Goal: Task Accomplishment & Management: Manage account settings

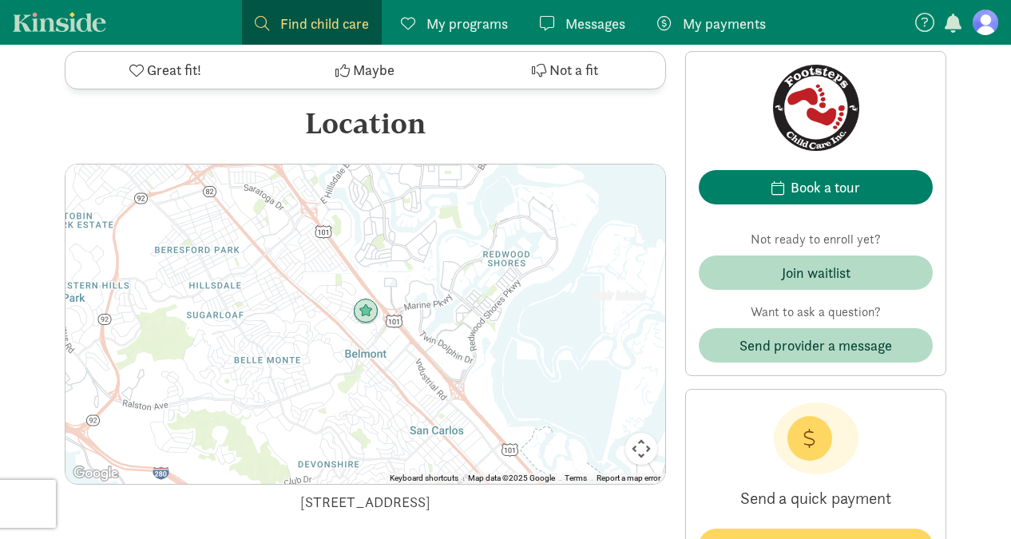
scroll to position [1788, 0]
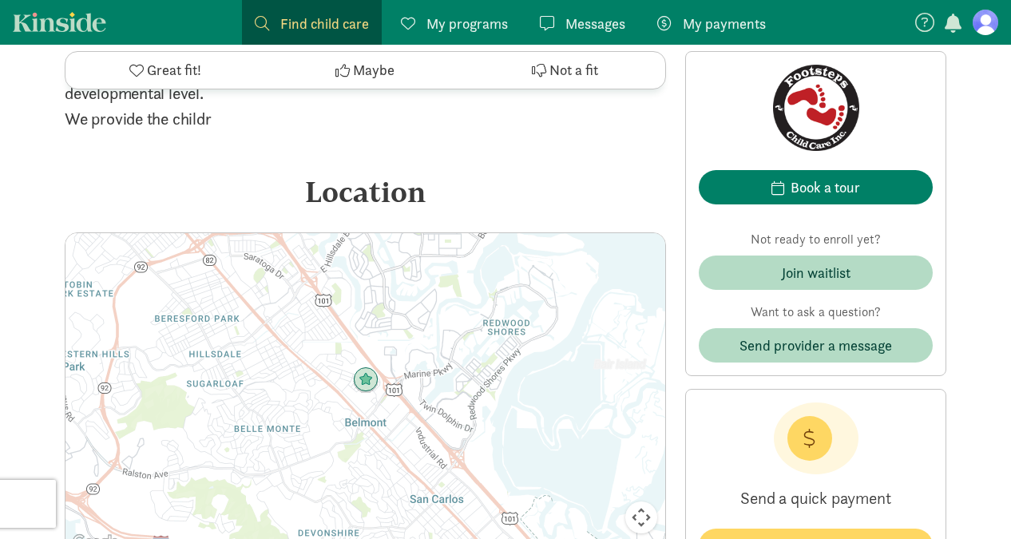
click at [990, 18] on figure at bounding box center [986, 23] width 26 height 26
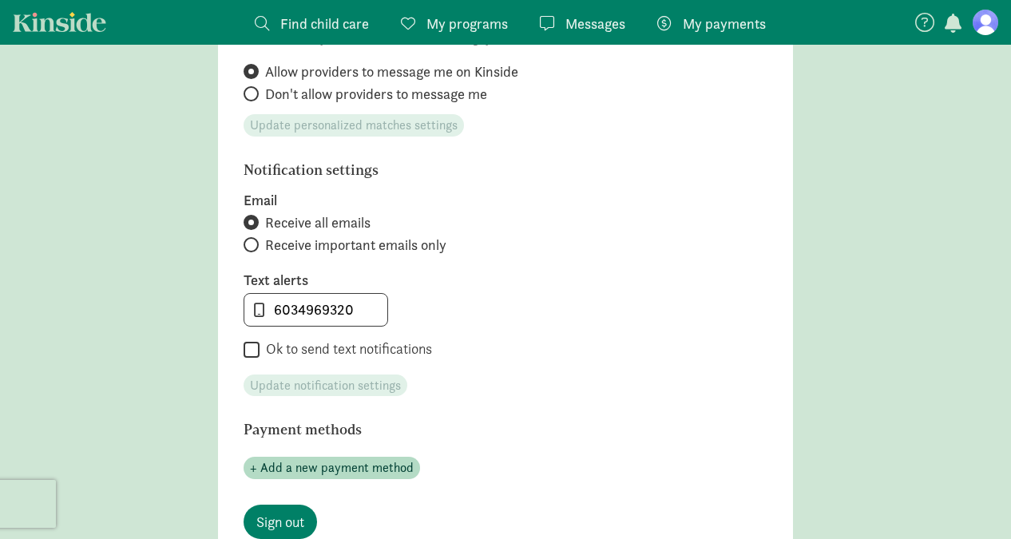
scroll to position [675, 0]
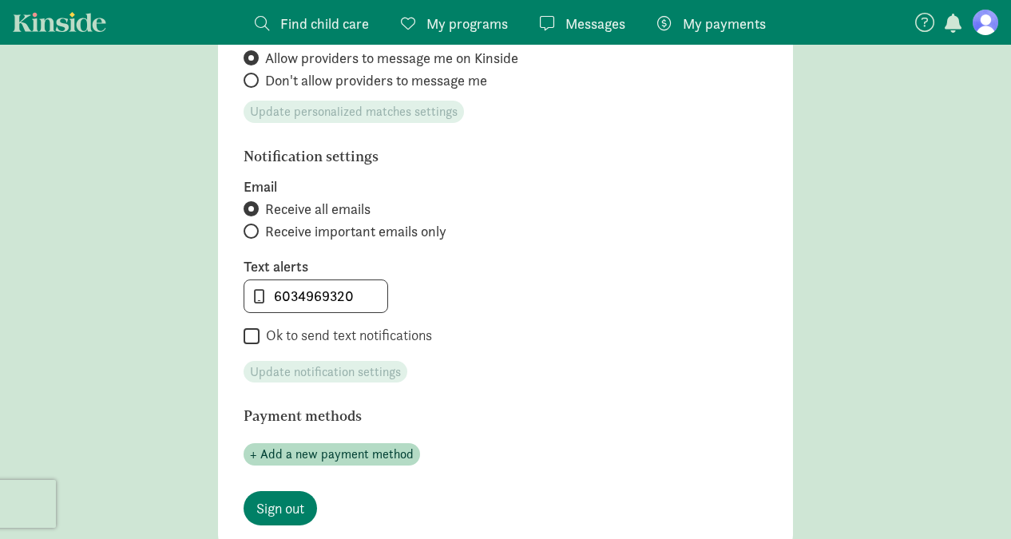
click at [249, 333] on input "Ok to send text notifications" at bounding box center [252, 337] width 16 height 22
checkbox input "true"
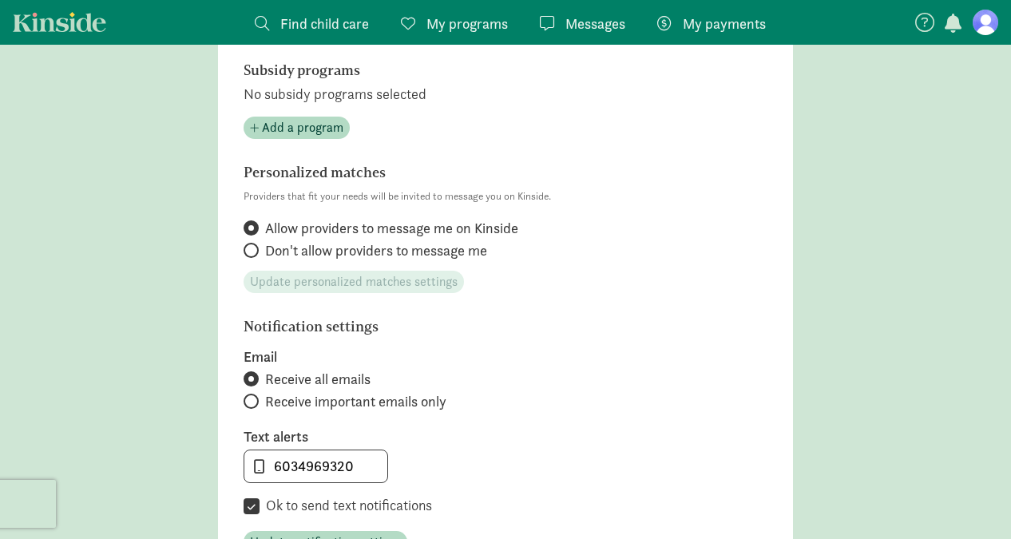
scroll to position [602, 0]
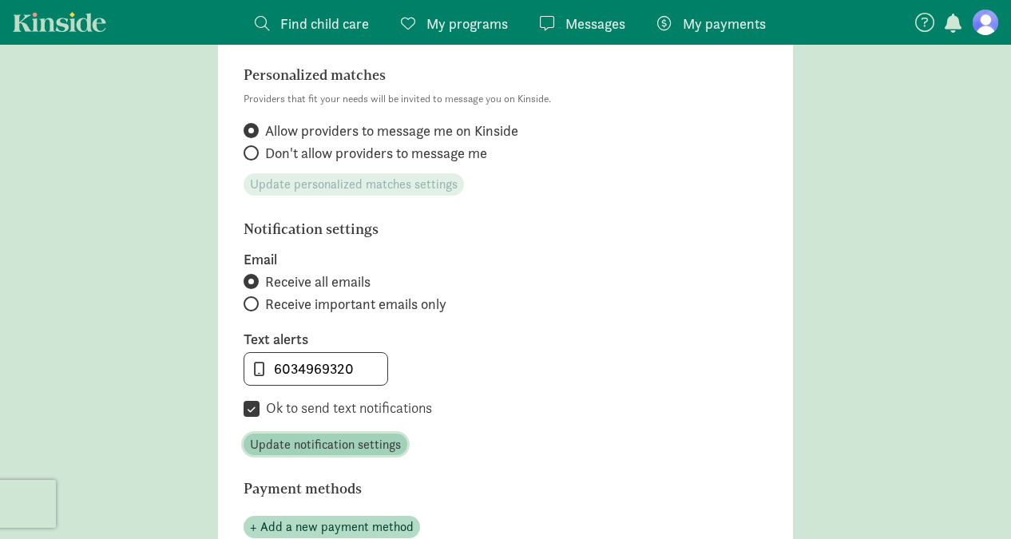
click at [337, 438] on span "Update notification settings" at bounding box center [325, 444] width 151 height 19
click at [584, 23] on span "Messages" at bounding box center [595, 24] width 60 height 22
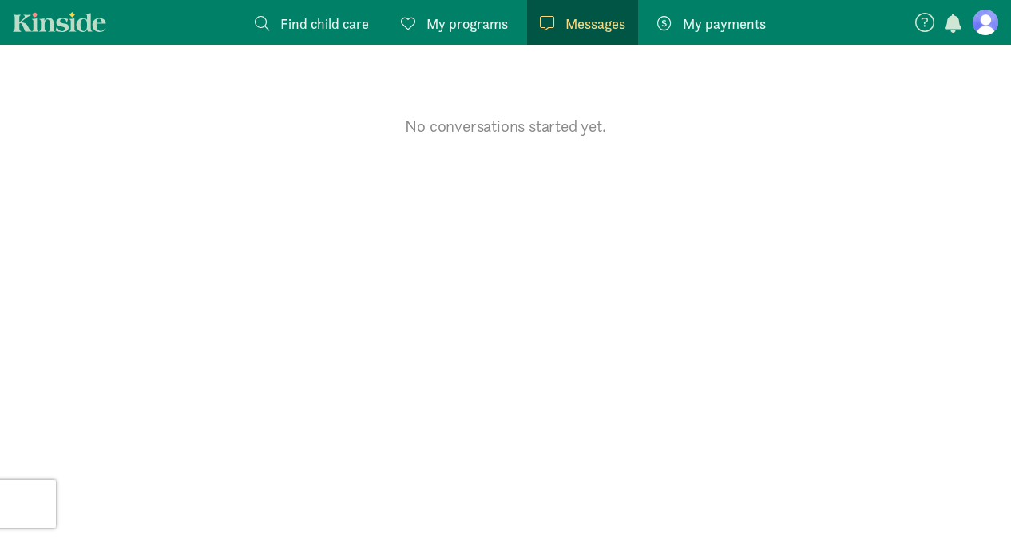
click at [472, 24] on span "My programs" at bounding box center [467, 24] width 81 height 22
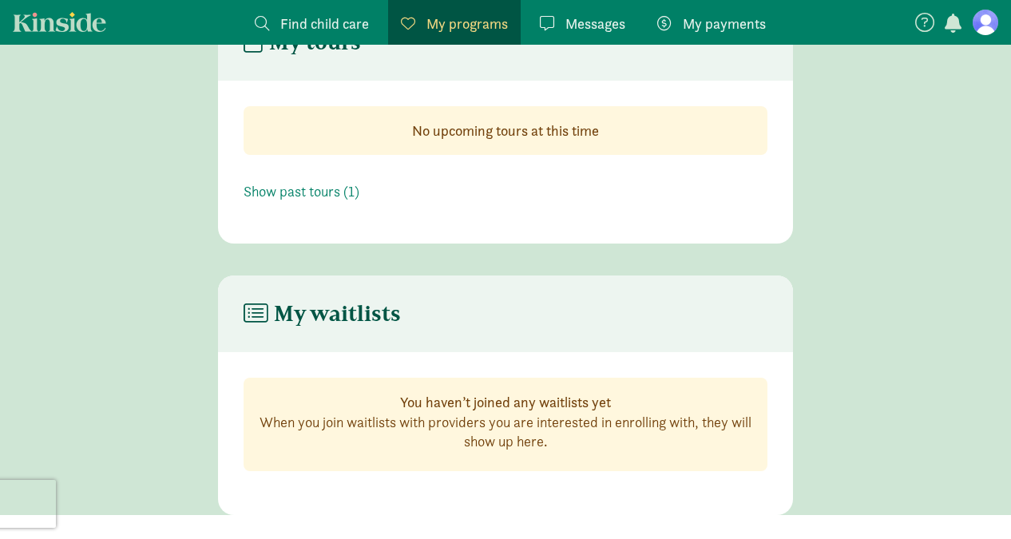
scroll to position [81, 0]
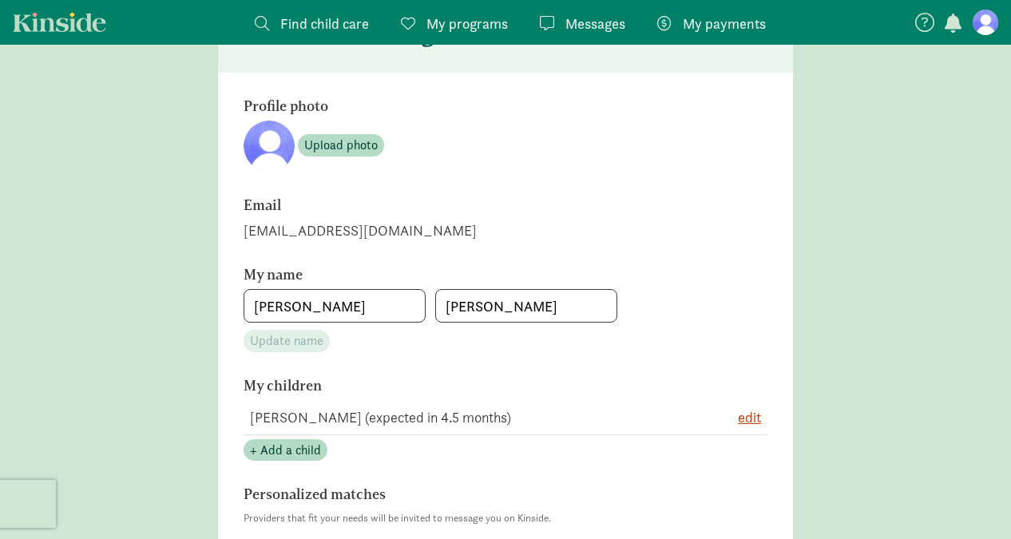
scroll to position [602, 0]
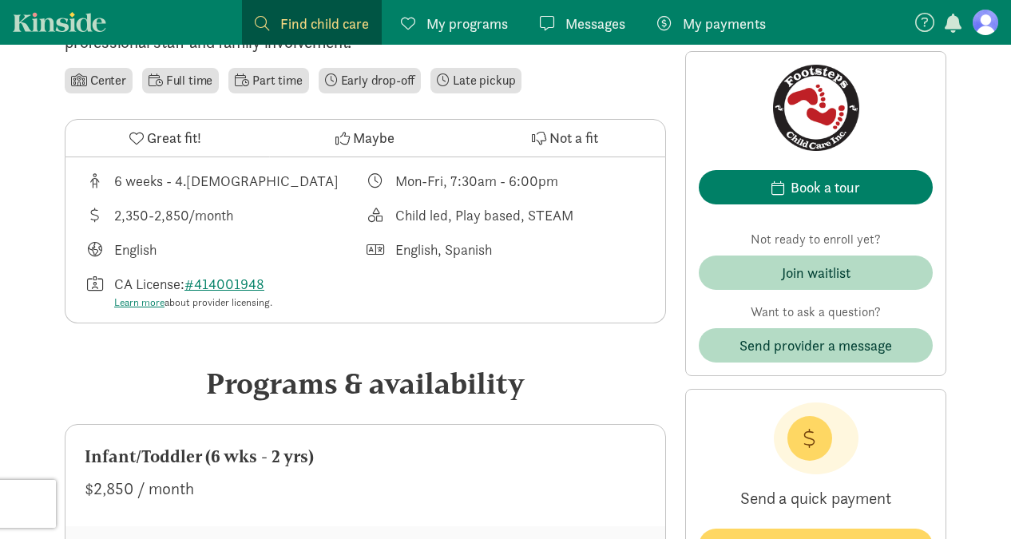
scroll to position [514, 0]
